Goal: Transaction & Acquisition: Download file/media

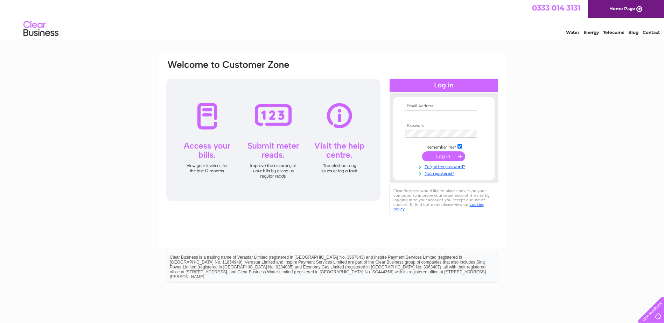
type input "rob.hemus@improperties.co.uk"
click at [431, 152] on input "submit" at bounding box center [443, 157] width 43 height 10
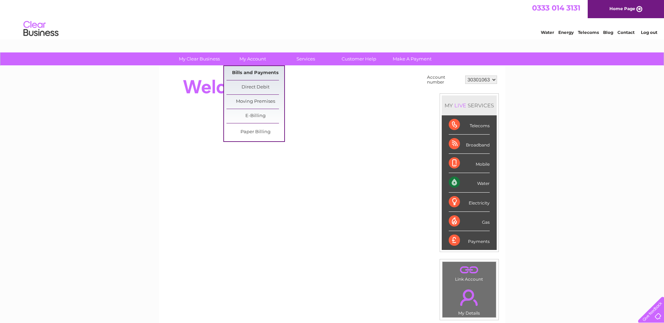
click at [249, 71] on link "Bills and Payments" at bounding box center [255, 73] width 58 height 14
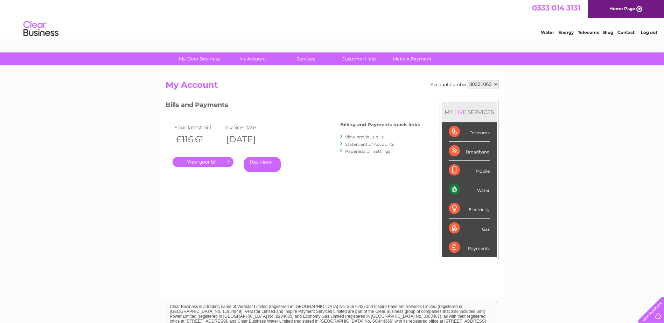
click at [221, 162] on link "." at bounding box center [203, 162] width 61 height 10
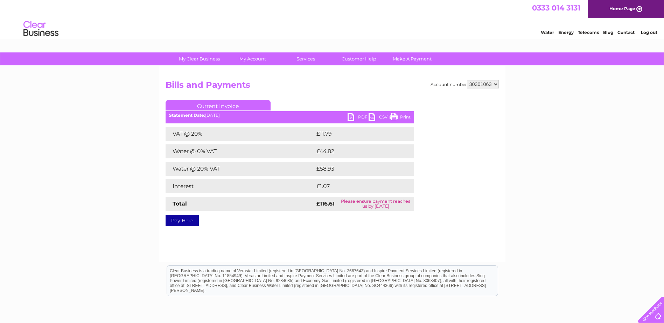
click at [349, 117] on link "PDF" at bounding box center [358, 118] width 21 height 10
